Goal: Download file/media

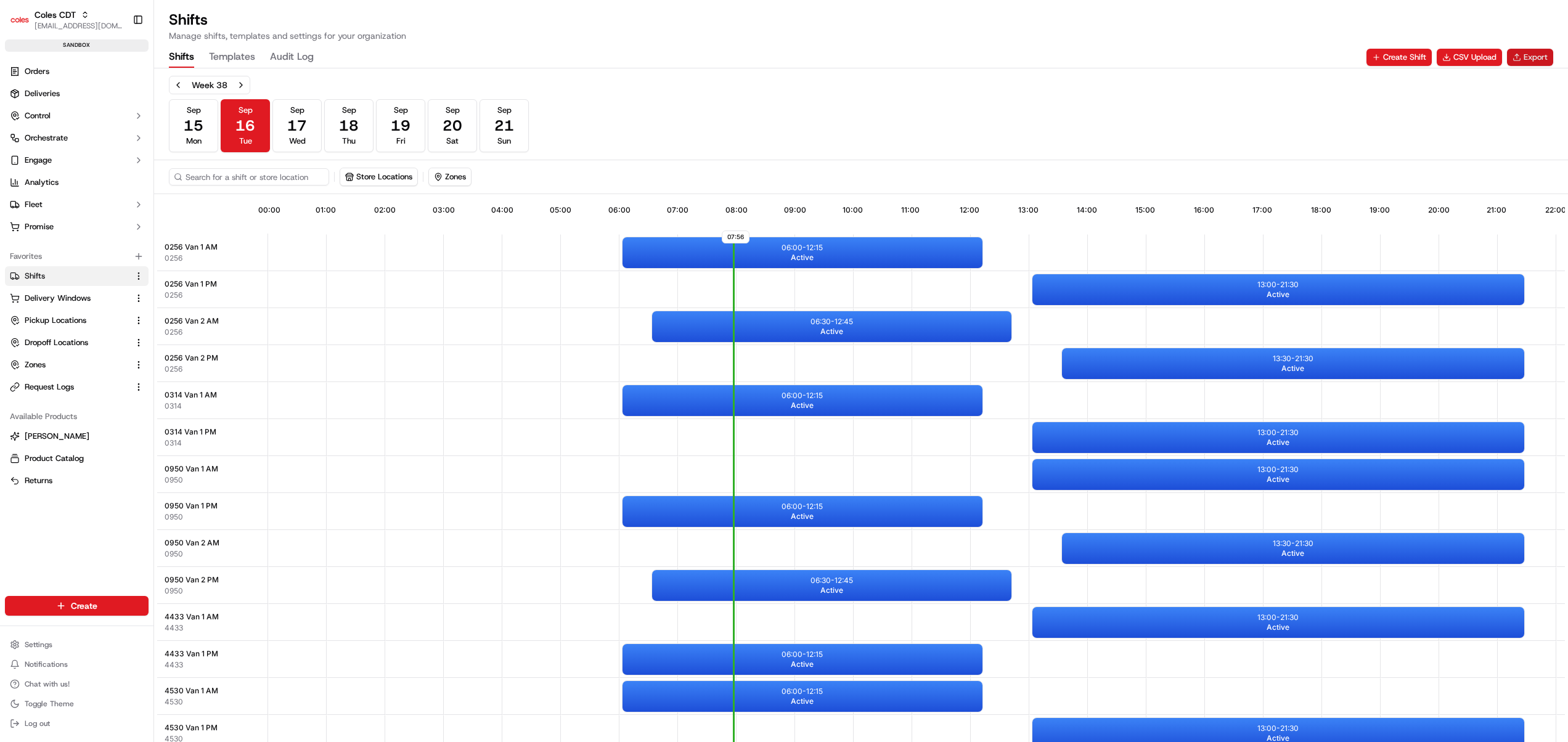
click at [1522, 55] on button "Export" at bounding box center [1530, 57] width 47 height 17
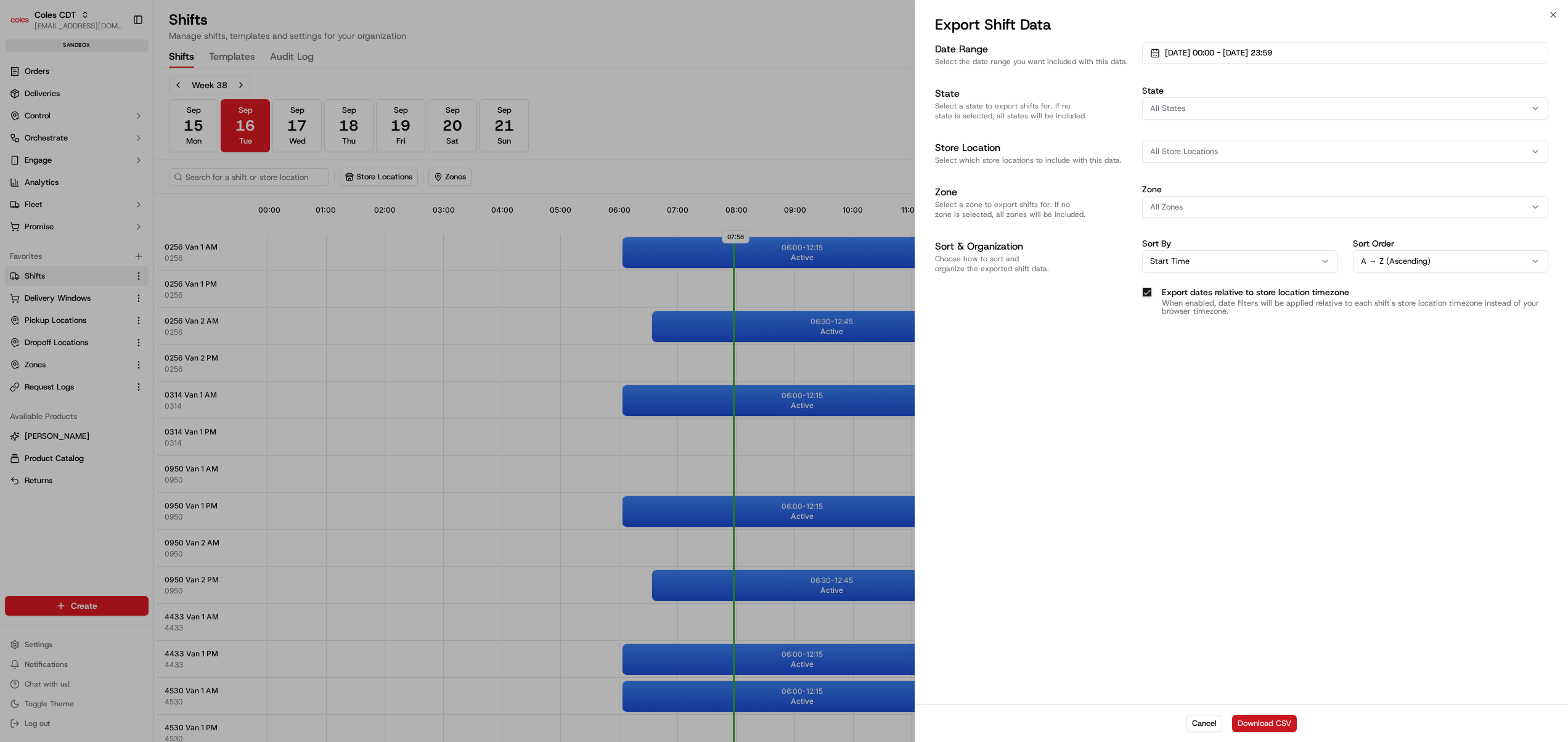
click at [1262, 720] on button "Download CSV" at bounding box center [1264, 723] width 65 height 17
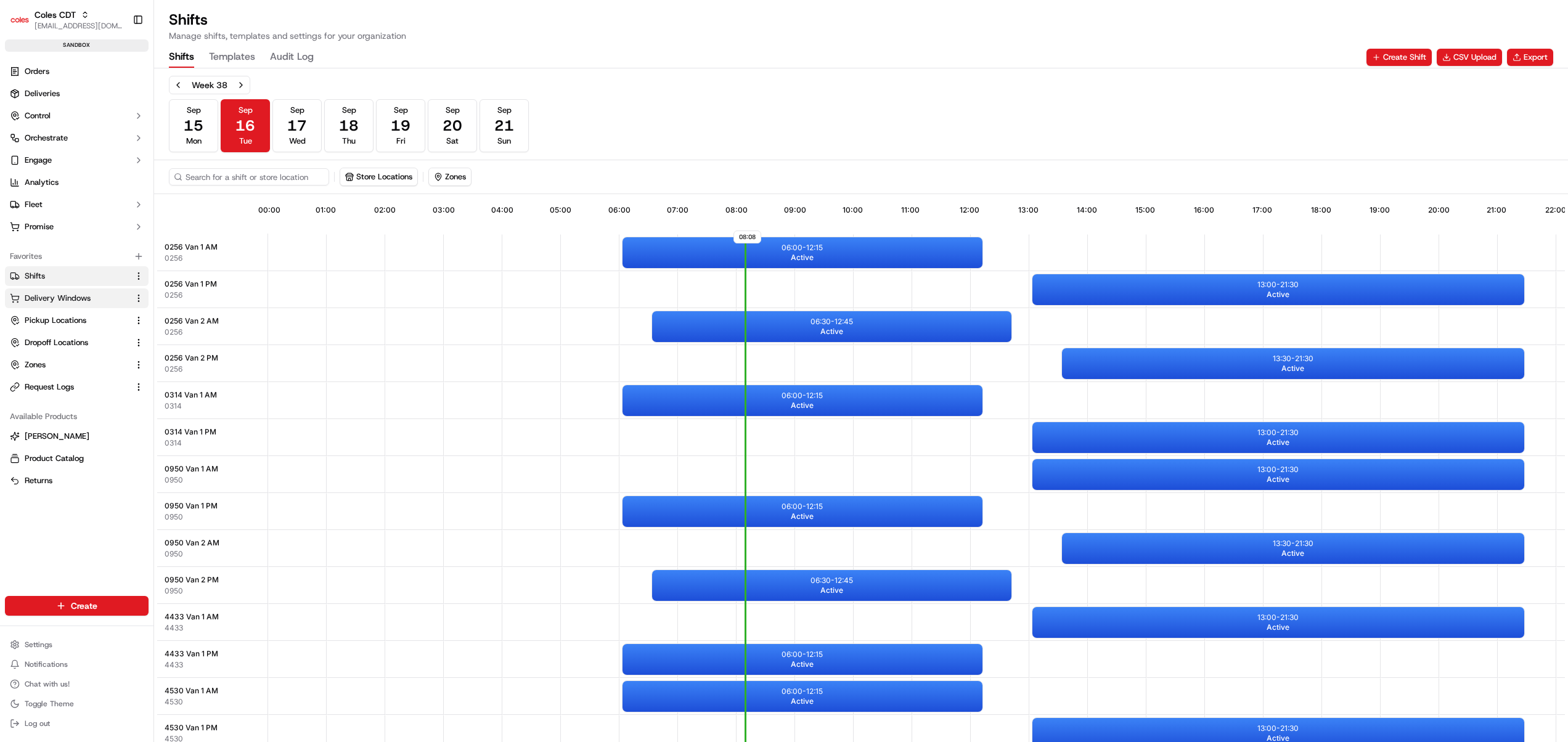
click at [30, 292] on button "Delivery Windows" at bounding box center [77, 298] width 144 height 20
click at [42, 293] on span "Delivery Windows" at bounding box center [58, 298] width 66 height 11
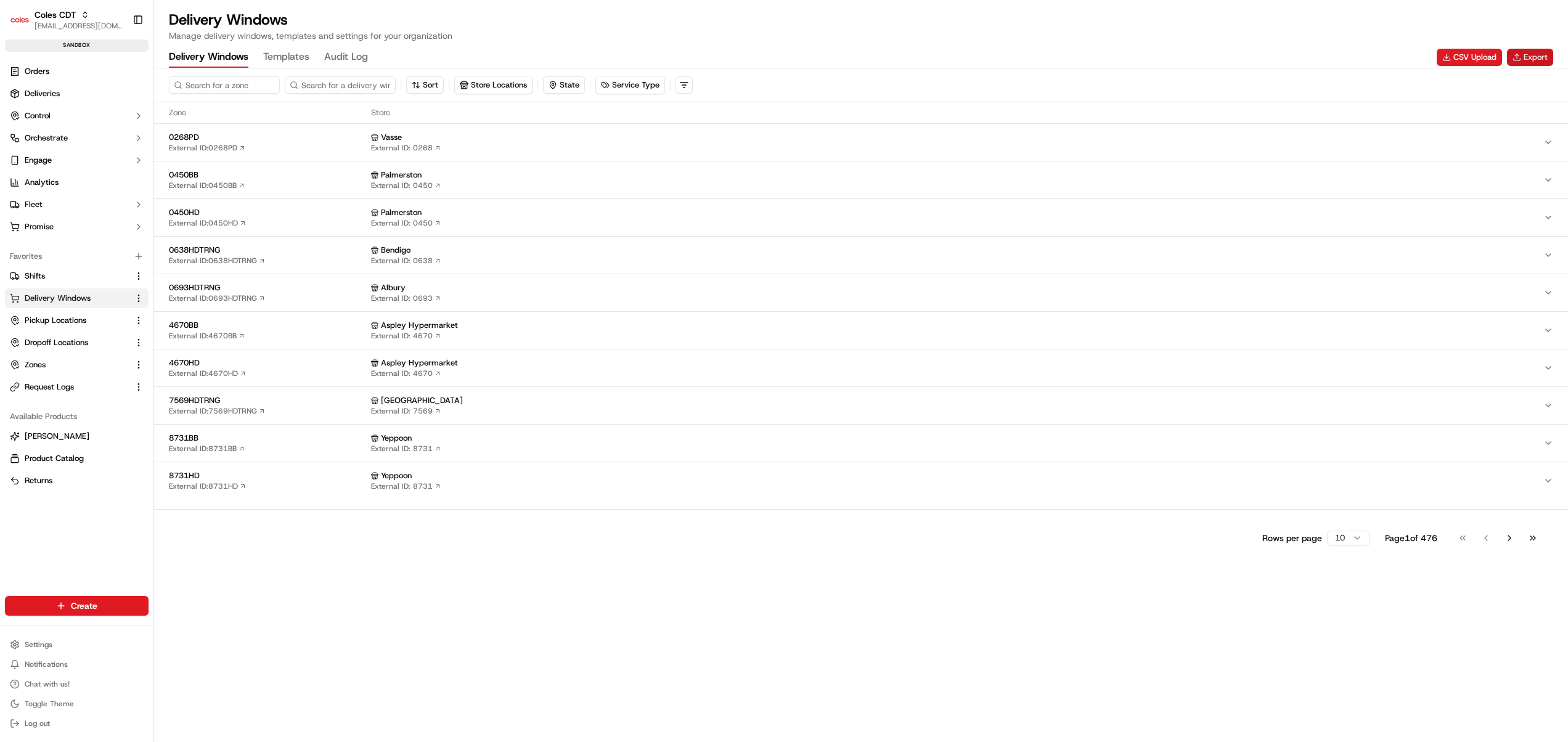
click at [1537, 53] on button "Export" at bounding box center [1530, 57] width 47 height 17
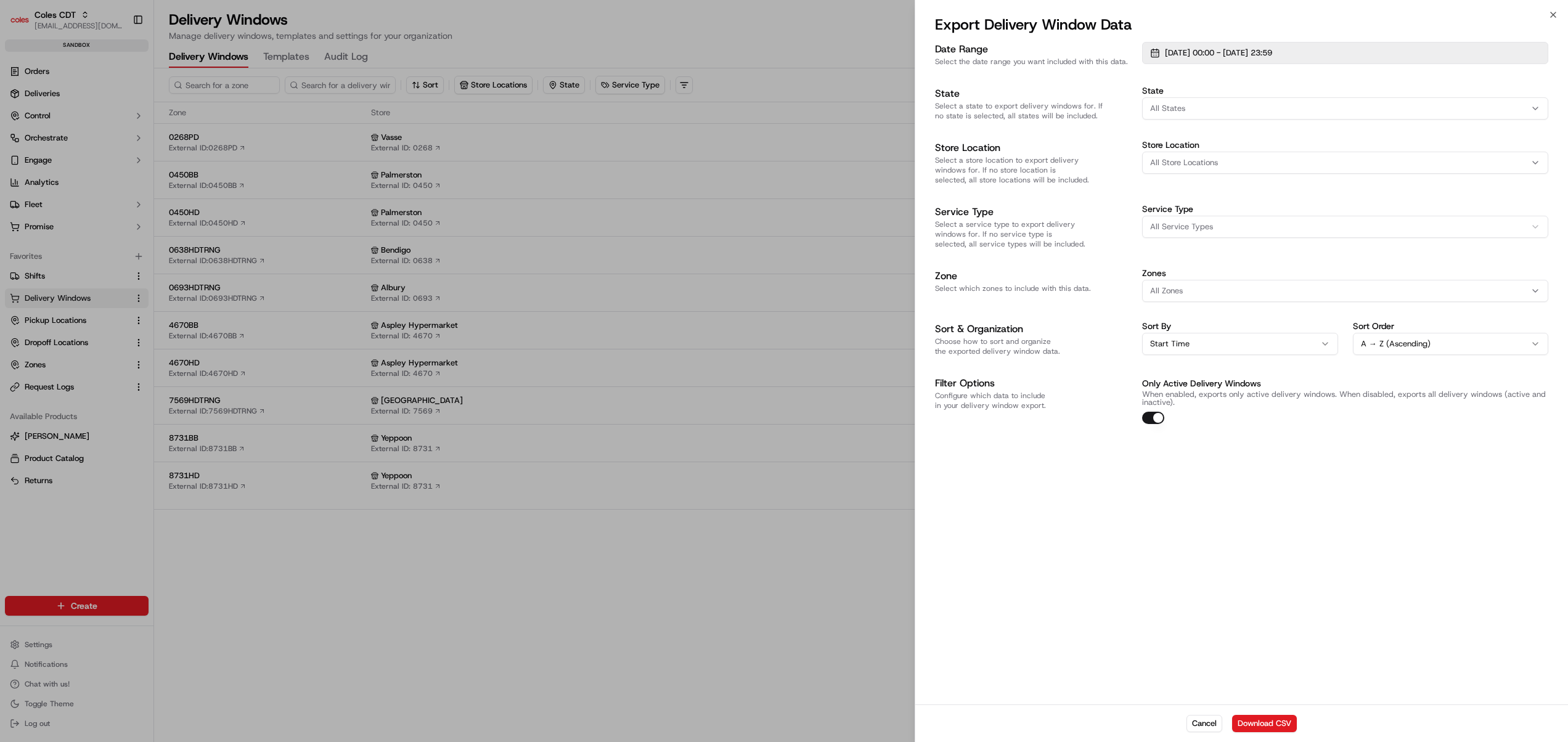
click at [1174, 47] on span "[DATE] 00:00 - [DATE] 23:59" at bounding box center [1218, 53] width 108 height 11
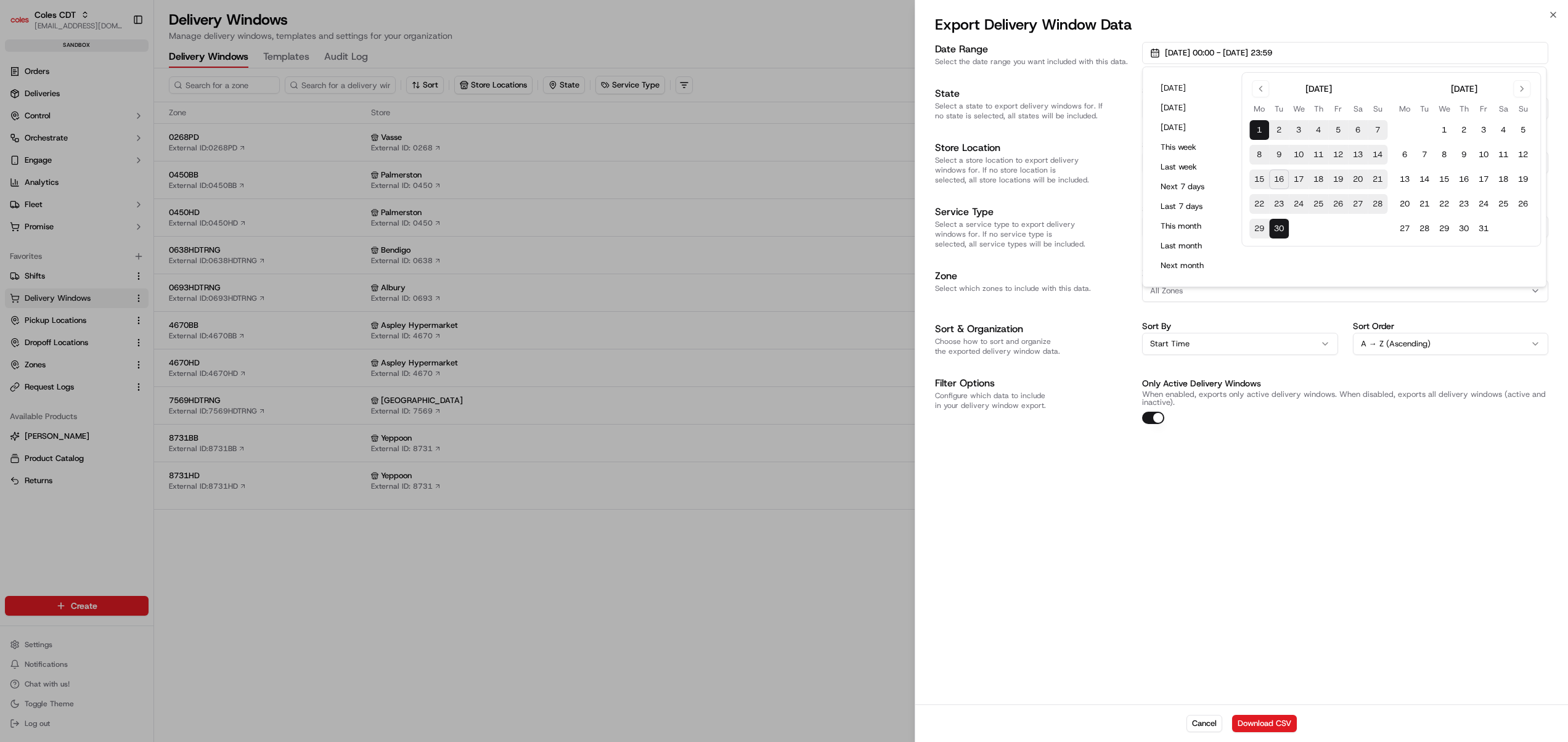
click at [1278, 220] on button "30" at bounding box center [1278, 229] width 20 height 20
click at [1347, 473] on div "Date Range Select the date range you want included with this data. [DATE] 00:00…" at bounding box center [1241, 372] width 653 height 665
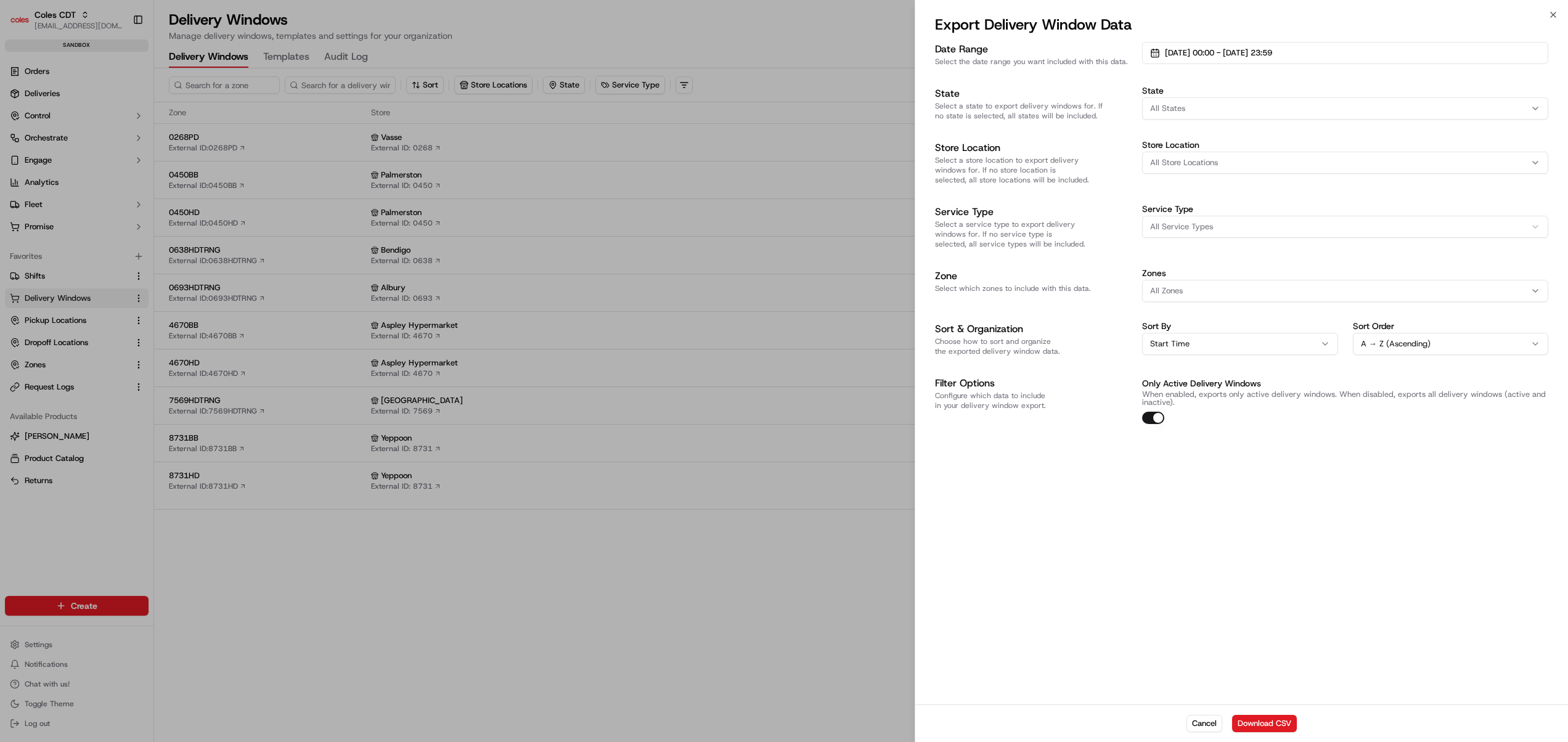
click at [1189, 285] on div "All Zones" at bounding box center [1345, 291] width 400 height 11
type input "7714hd"
click at [1199, 330] on span "7714HD" at bounding box center [1237, 330] width 151 height 11
click at [1228, 587] on body "Coles CDT [EMAIL_ADDRESS][DOMAIN_NAME] Toggle Sidebar sandbox Orders Deliveries…" at bounding box center [784, 371] width 1568 height 742
click at [1274, 721] on button "Download CSV" at bounding box center [1264, 723] width 65 height 17
